Goal: Information Seeking & Learning: Learn about a topic

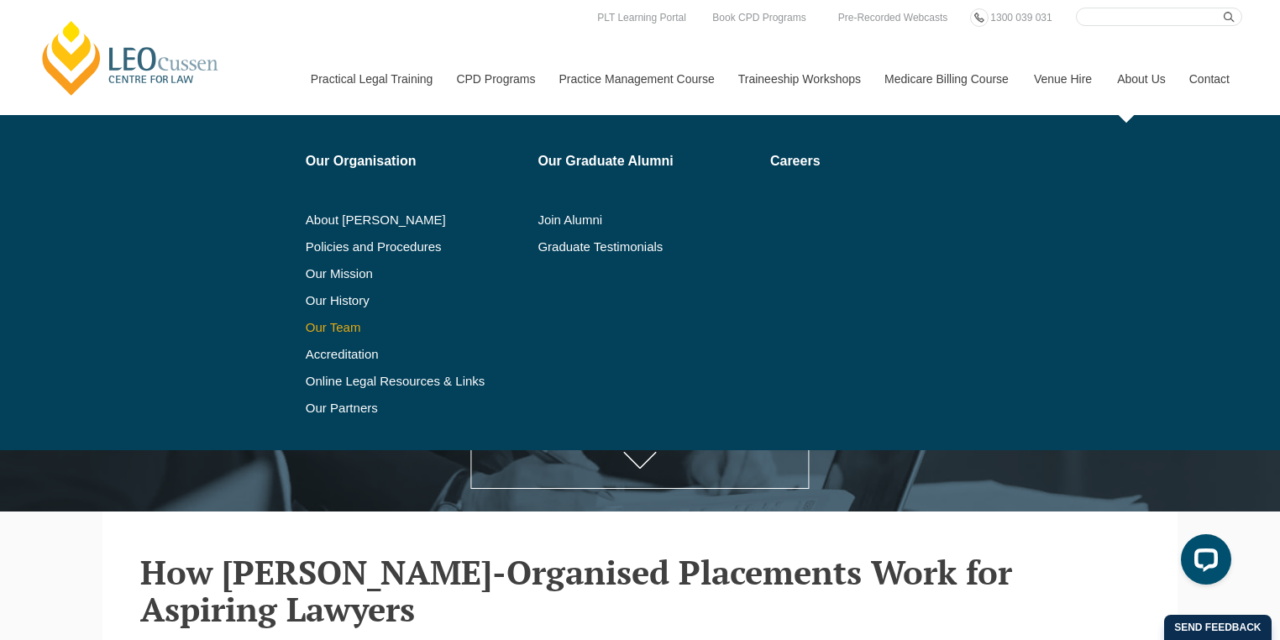
click at [348, 331] on link "Our Team" at bounding box center [416, 327] width 221 height 13
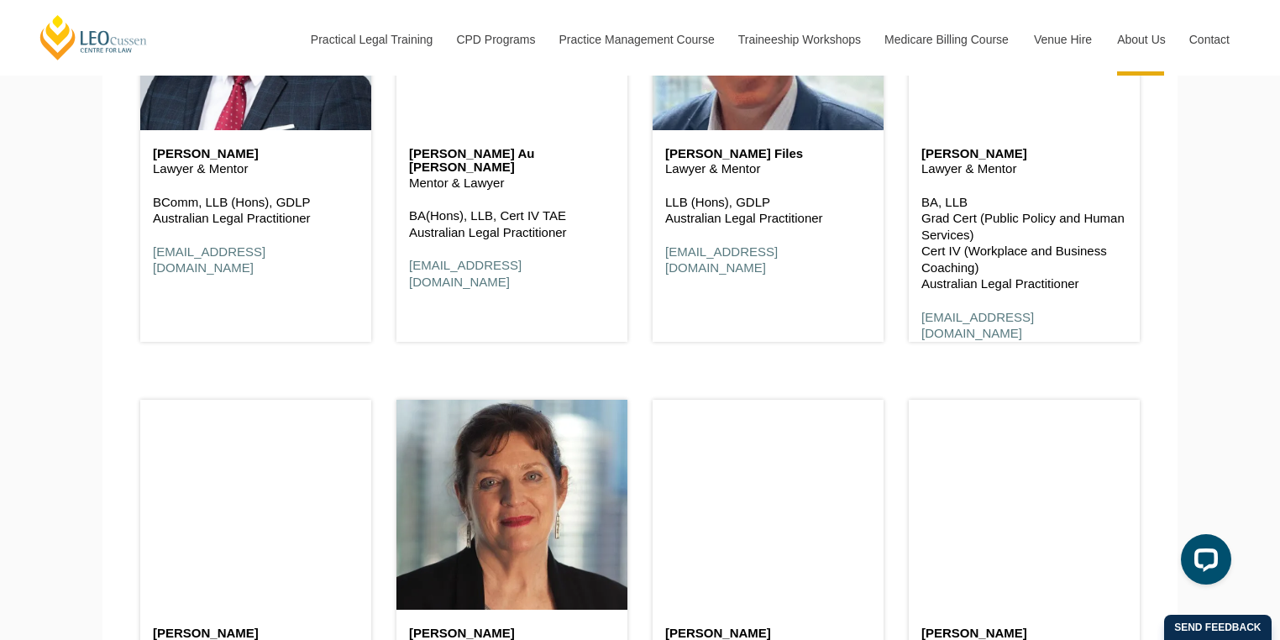
scroll to position [2150, 0]
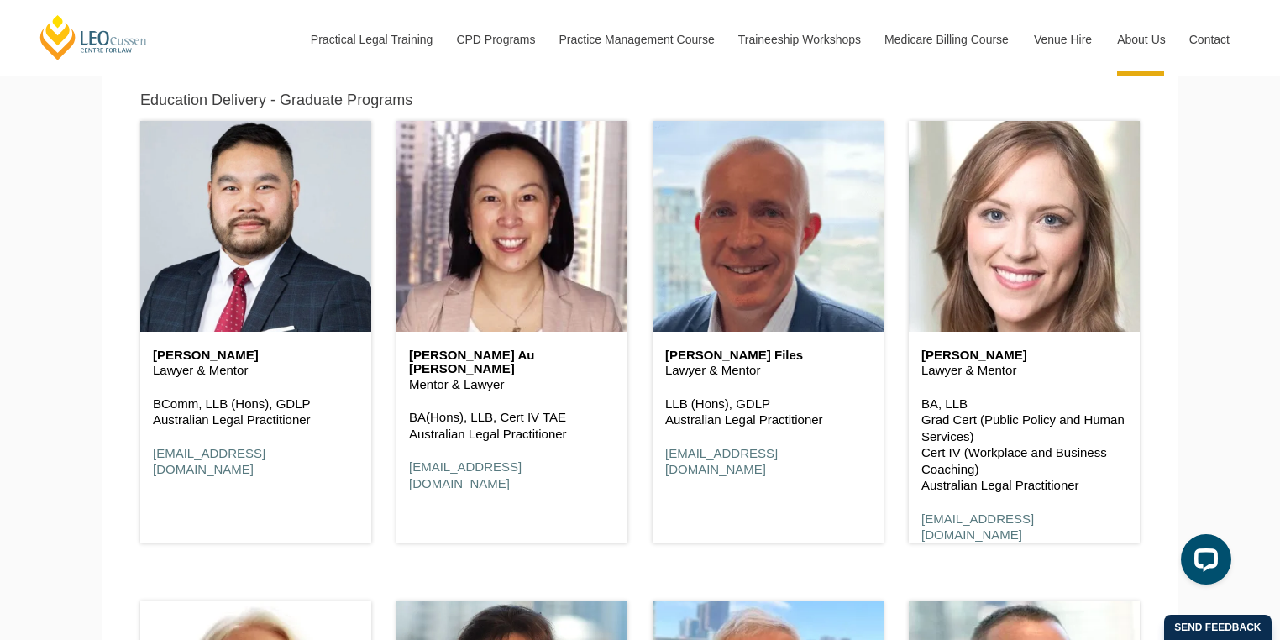
click at [971, 457] on p "BA, LLB Grad Cert (Public Policy and Human Services) Cert IV (Workplace and Bus…" at bounding box center [1024, 444] width 206 height 98
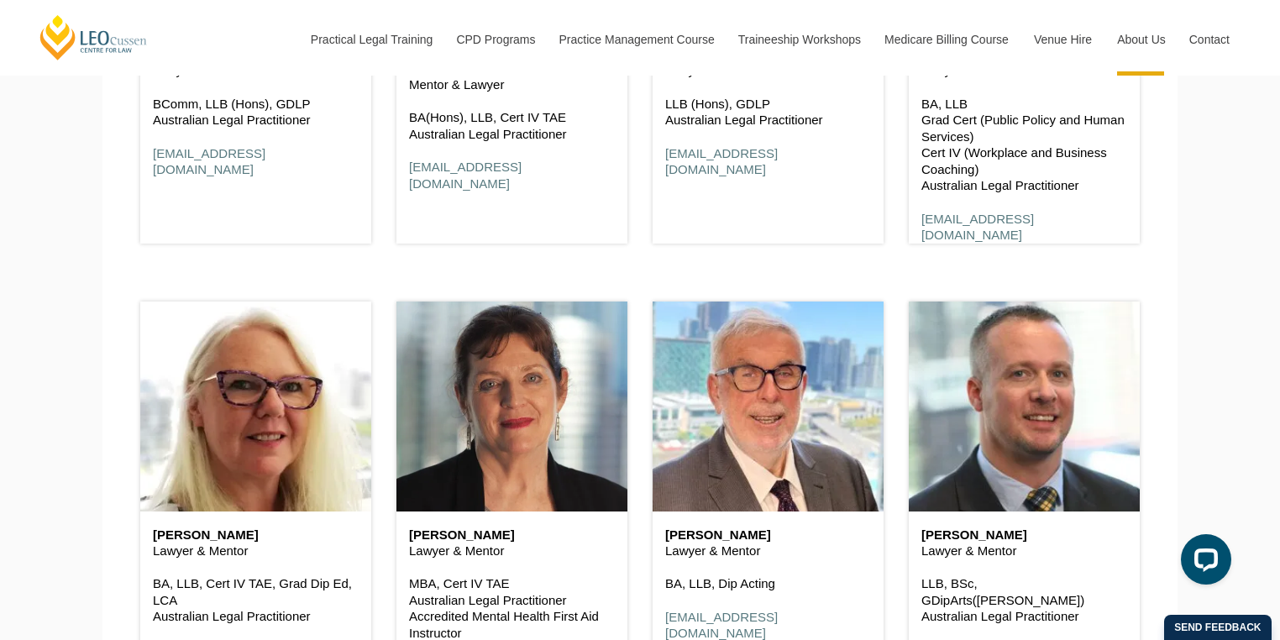
scroll to position [2485, 0]
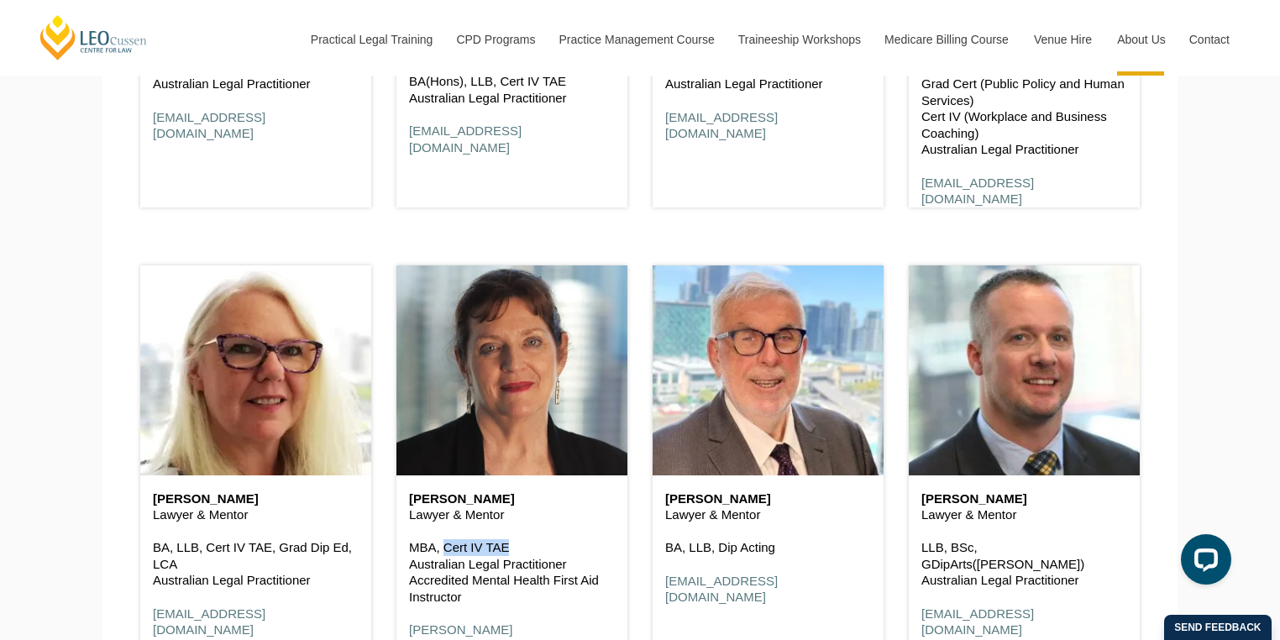
drag, startPoint x: 507, startPoint y: 549, endPoint x: 443, endPoint y: 555, distance: 64.9
click at [443, 555] on p "MBA, Cert IV TAE Australian Legal Practitioner Accredited Mental Health First A…" at bounding box center [512, 571] width 206 height 65
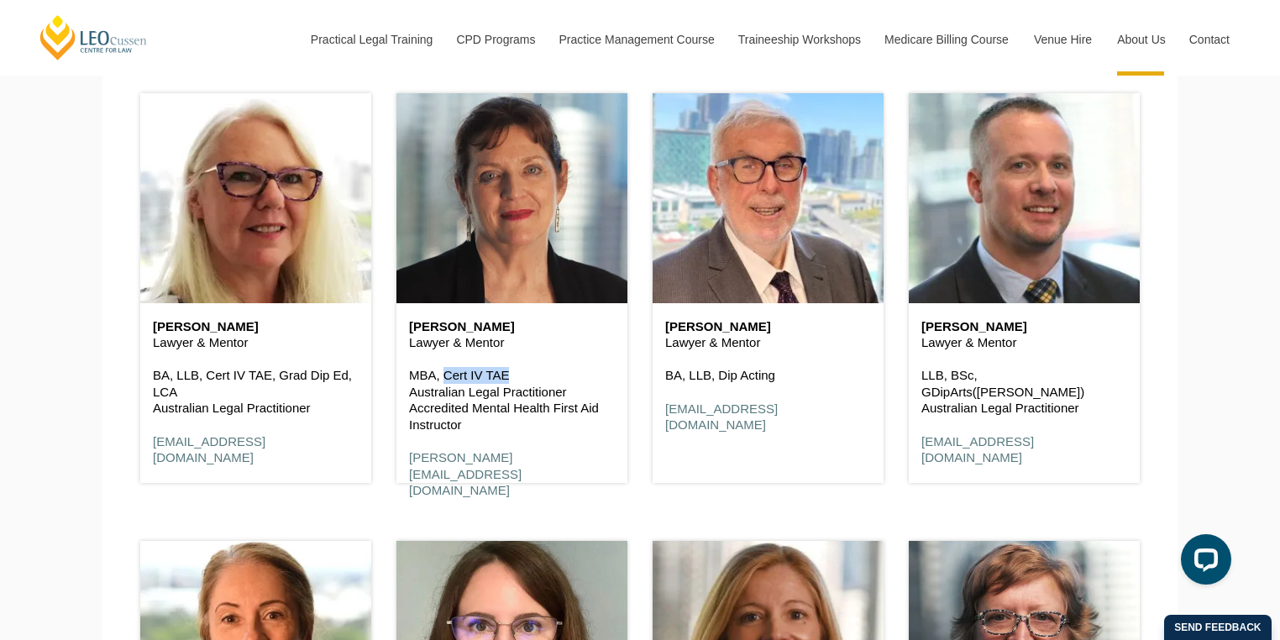
scroll to position [2620, 0]
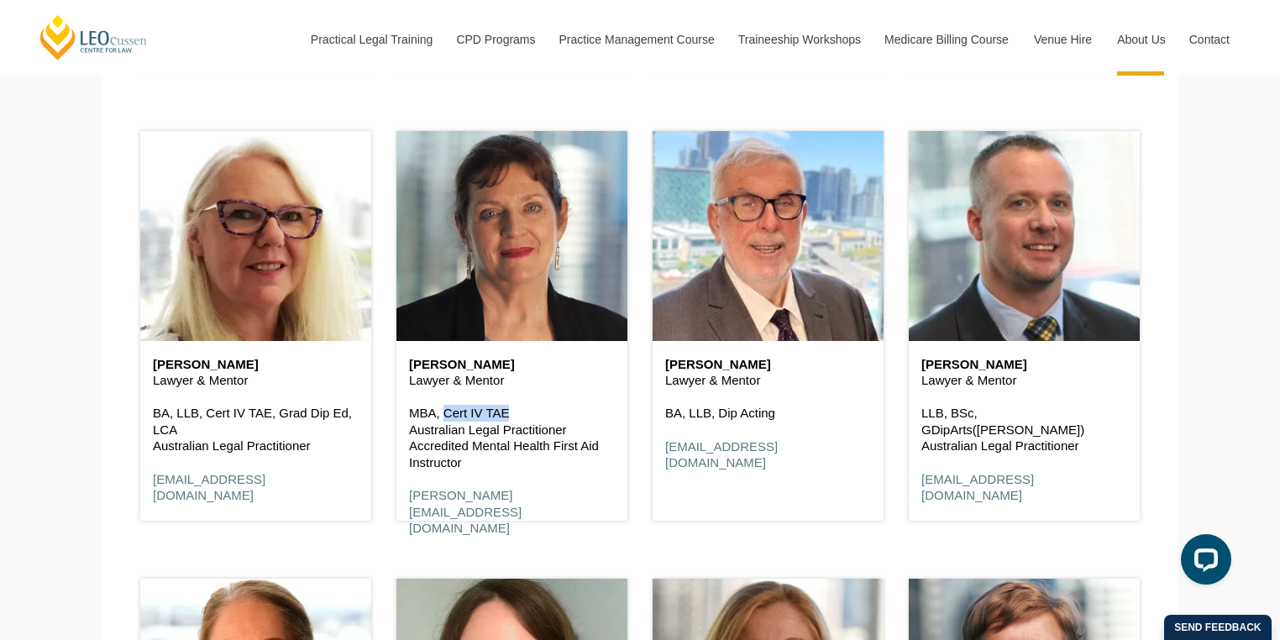
copy p "Cert IV TAE"
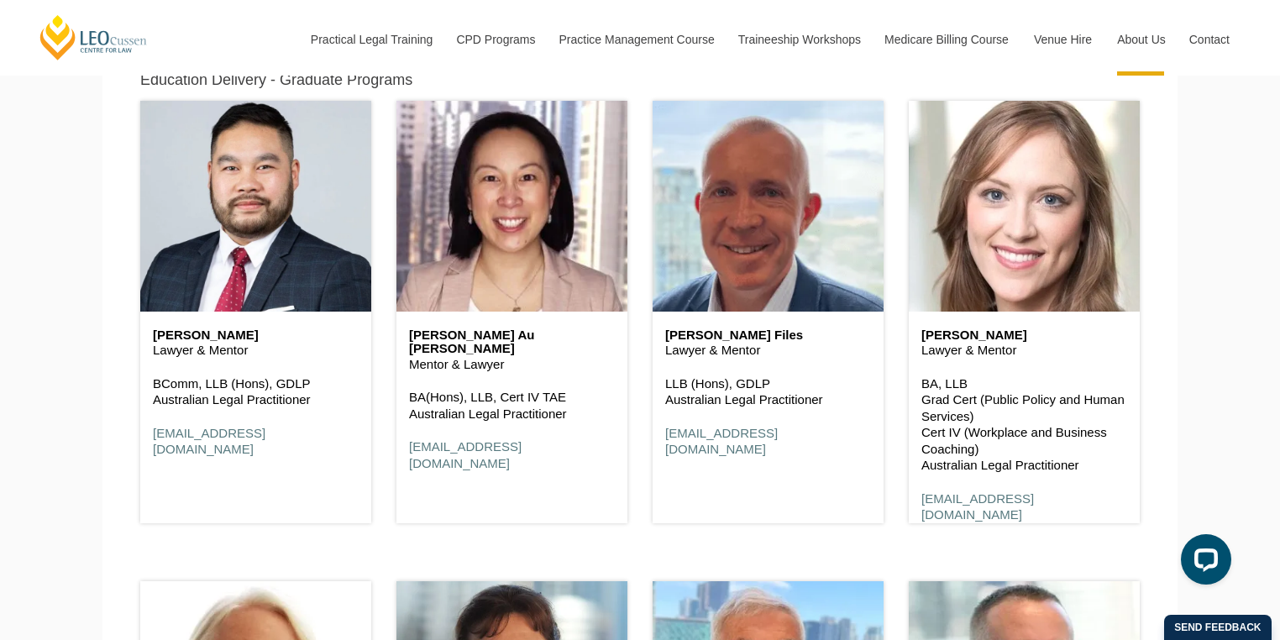
scroll to position [2217, 0]
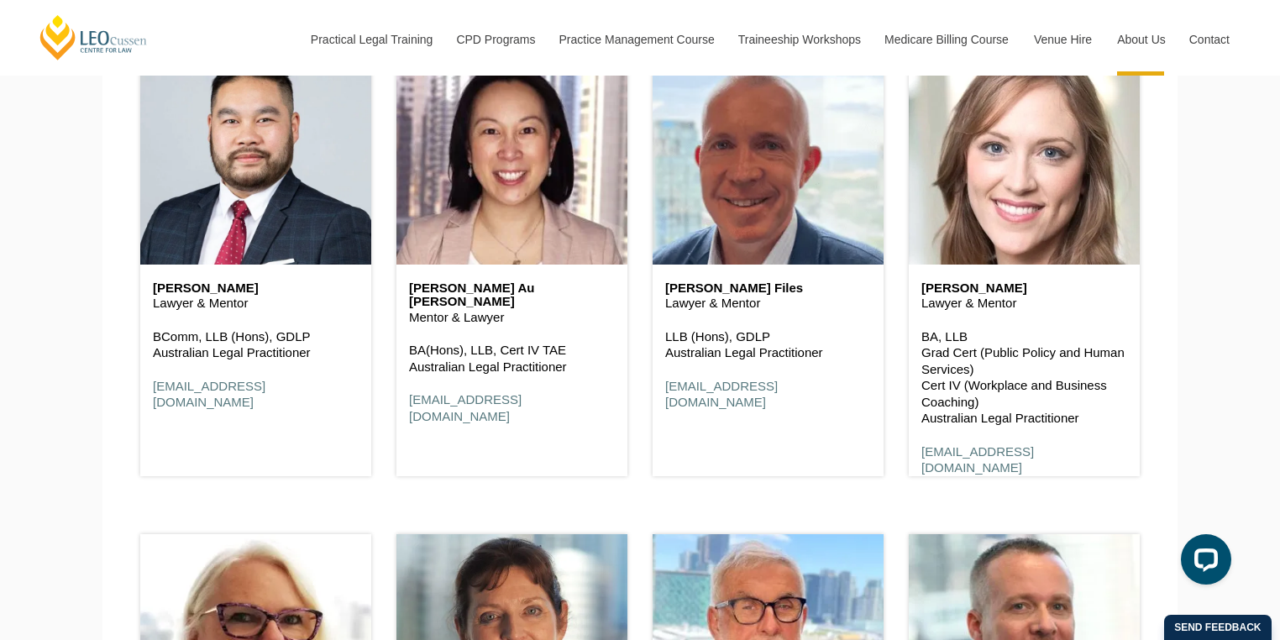
drag, startPoint x: 980, startPoint y: 403, endPoint x: 919, endPoint y: 345, distance: 83.7
click at [919, 345] on div "Caitlin Le Feuvre Lawyer & Mentor BA, LLB Grad Cert (Public Policy and Human Se…" at bounding box center [1024, 379] width 231 height 228
copy p "BA, LLB Grad Cert (Public Policy and Human Services) Cert IV (Workplace and Bus…"
click at [1085, 417] on p "BA, LLB Grad Cert (Public Policy and Human Services) Cert IV (Workplace and Bus…" at bounding box center [1024, 377] width 206 height 98
drag, startPoint x: 1083, startPoint y: 420, endPoint x: 921, endPoint y: 341, distance: 180.3
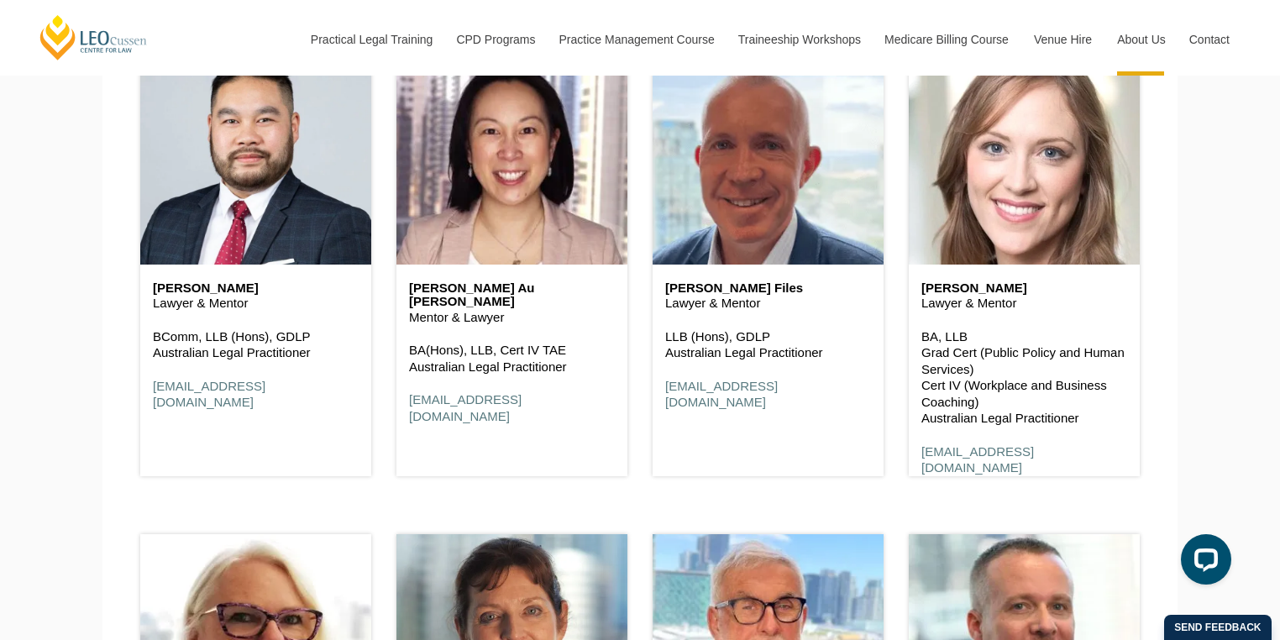
click at [921, 341] on p "BA, LLB Grad Cert (Public Policy and Human Services) Cert IV (Workplace and Bus…" at bounding box center [1024, 377] width 206 height 98
copy p "BA, LLB Grad Cert (Public Policy and Human Services) Cert IV (Workplace and Bus…"
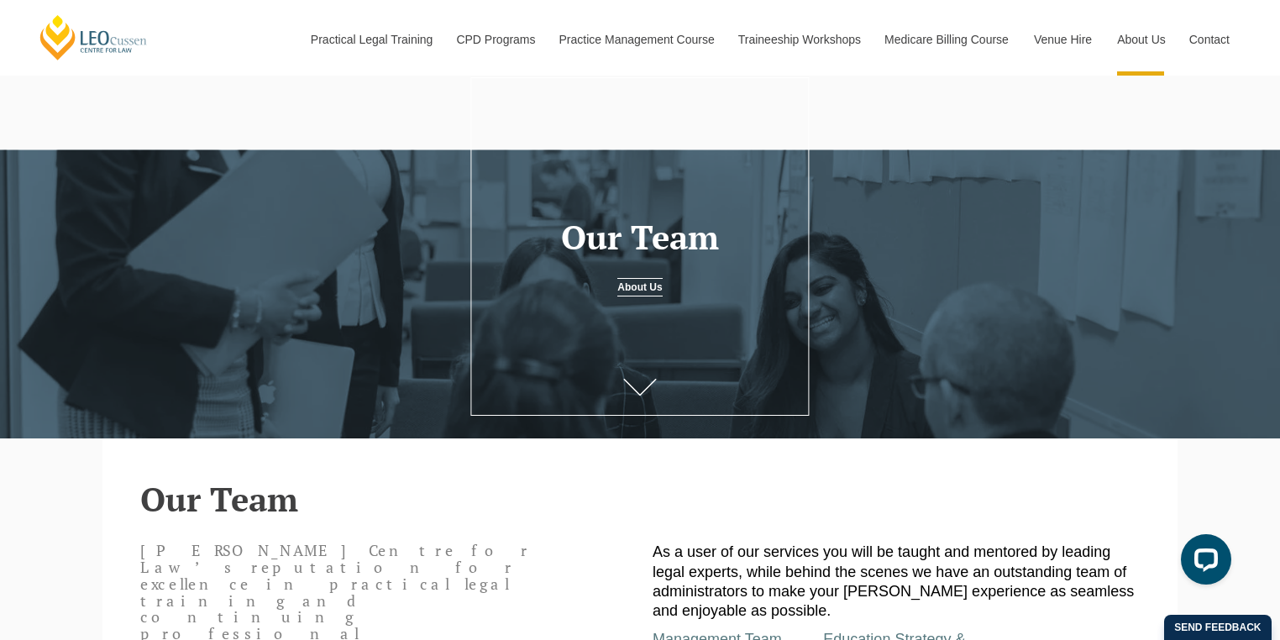
scroll to position [0, 0]
